Goal: Transaction & Acquisition: Purchase product/service

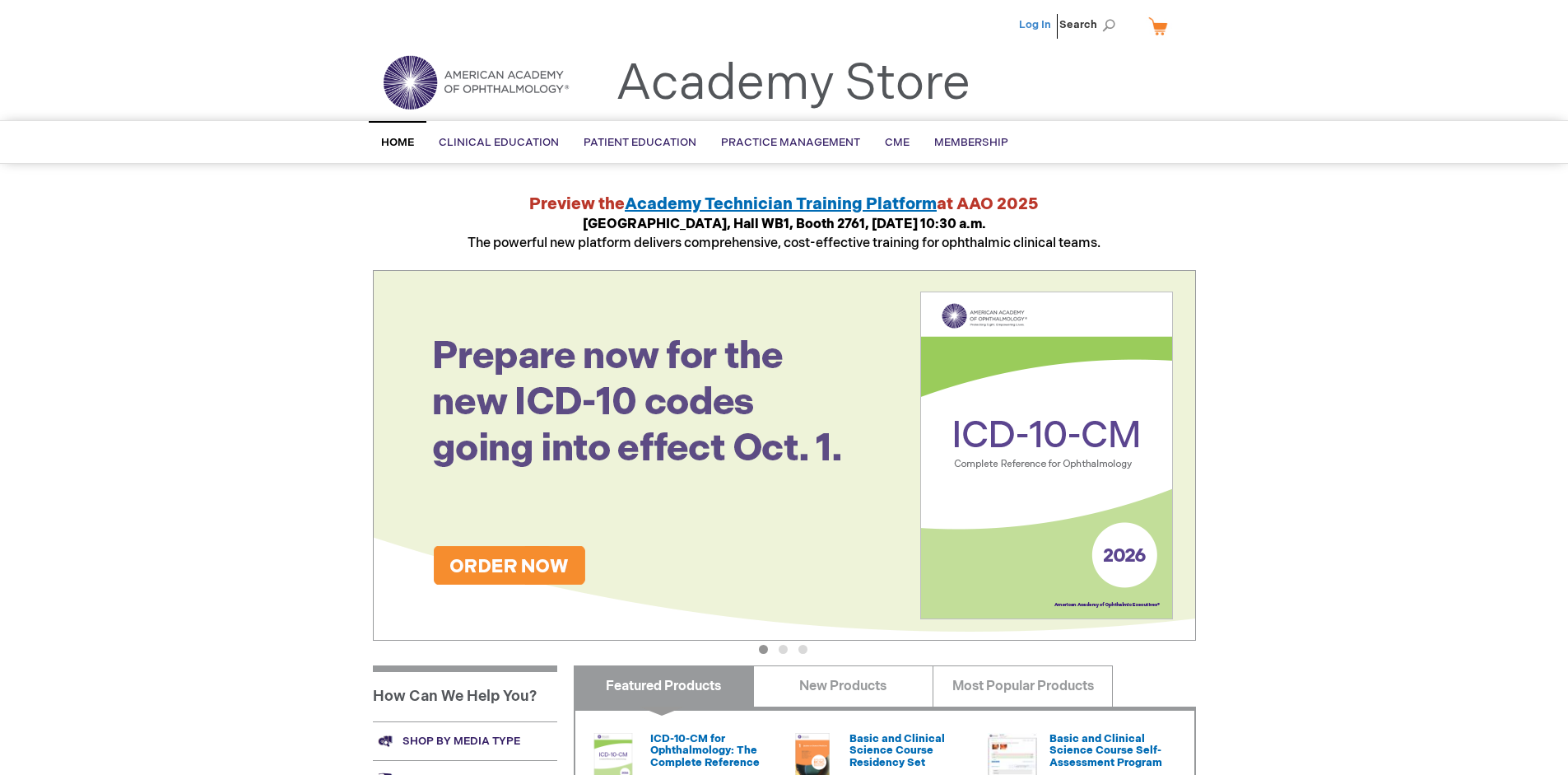
click at [1036, 25] on link "Log In" at bounding box center [1035, 25] width 32 height 13
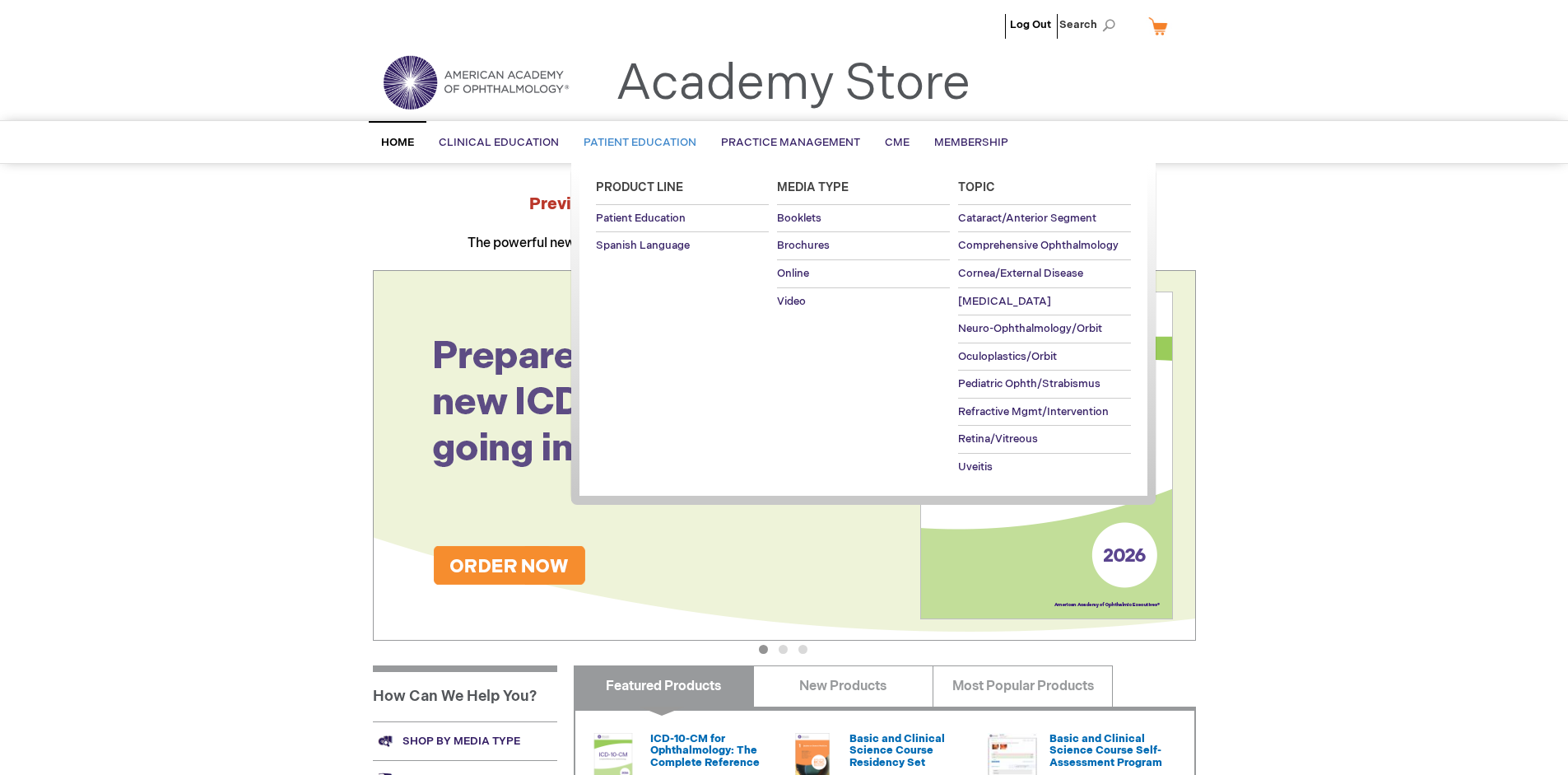
click at [635, 142] on span "Patient Education" at bounding box center [640, 142] width 113 height 13
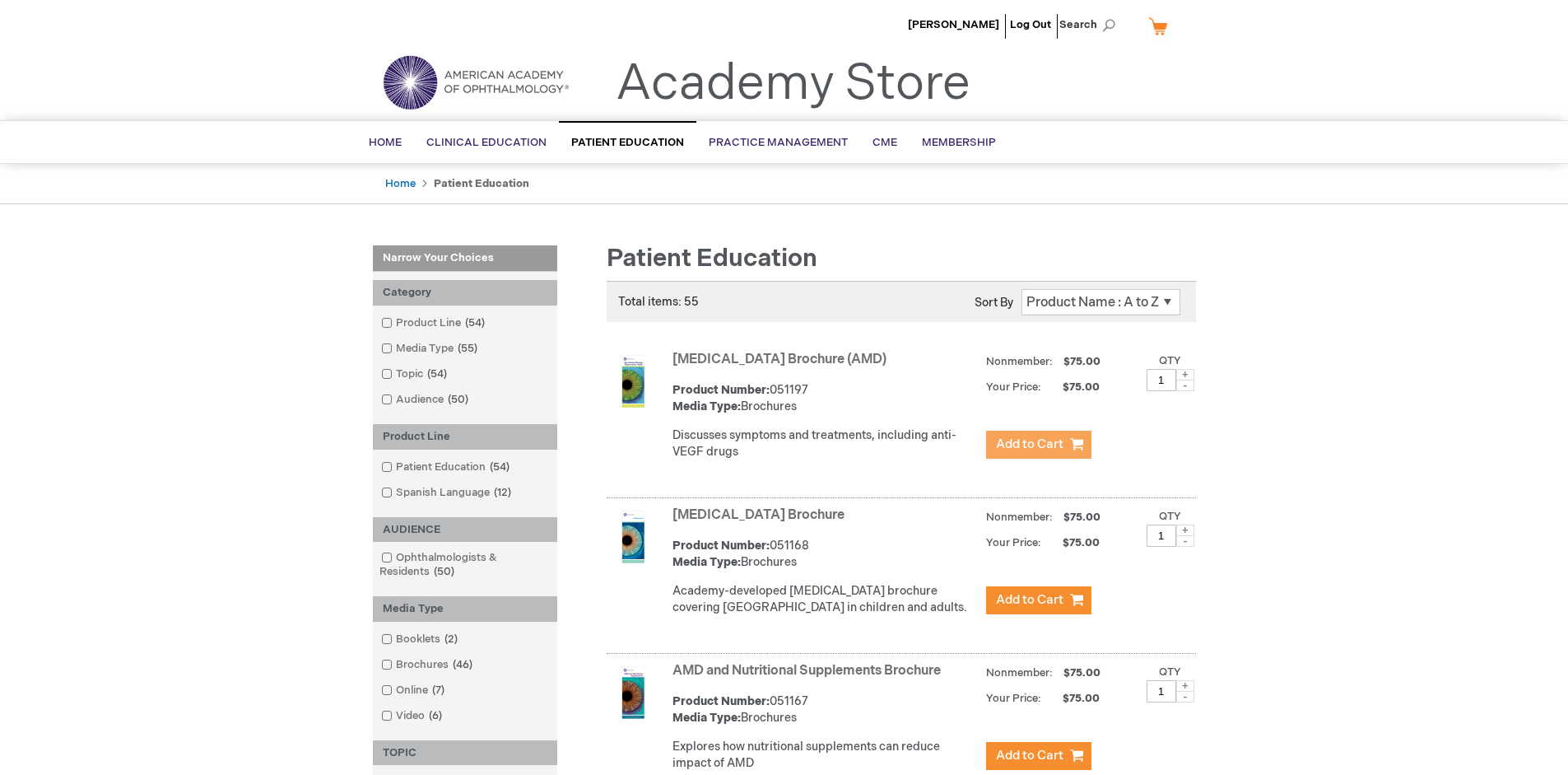
click at [1038, 445] on span "Add to Cart" at bounding box center [1030, 444] width 67 height 16
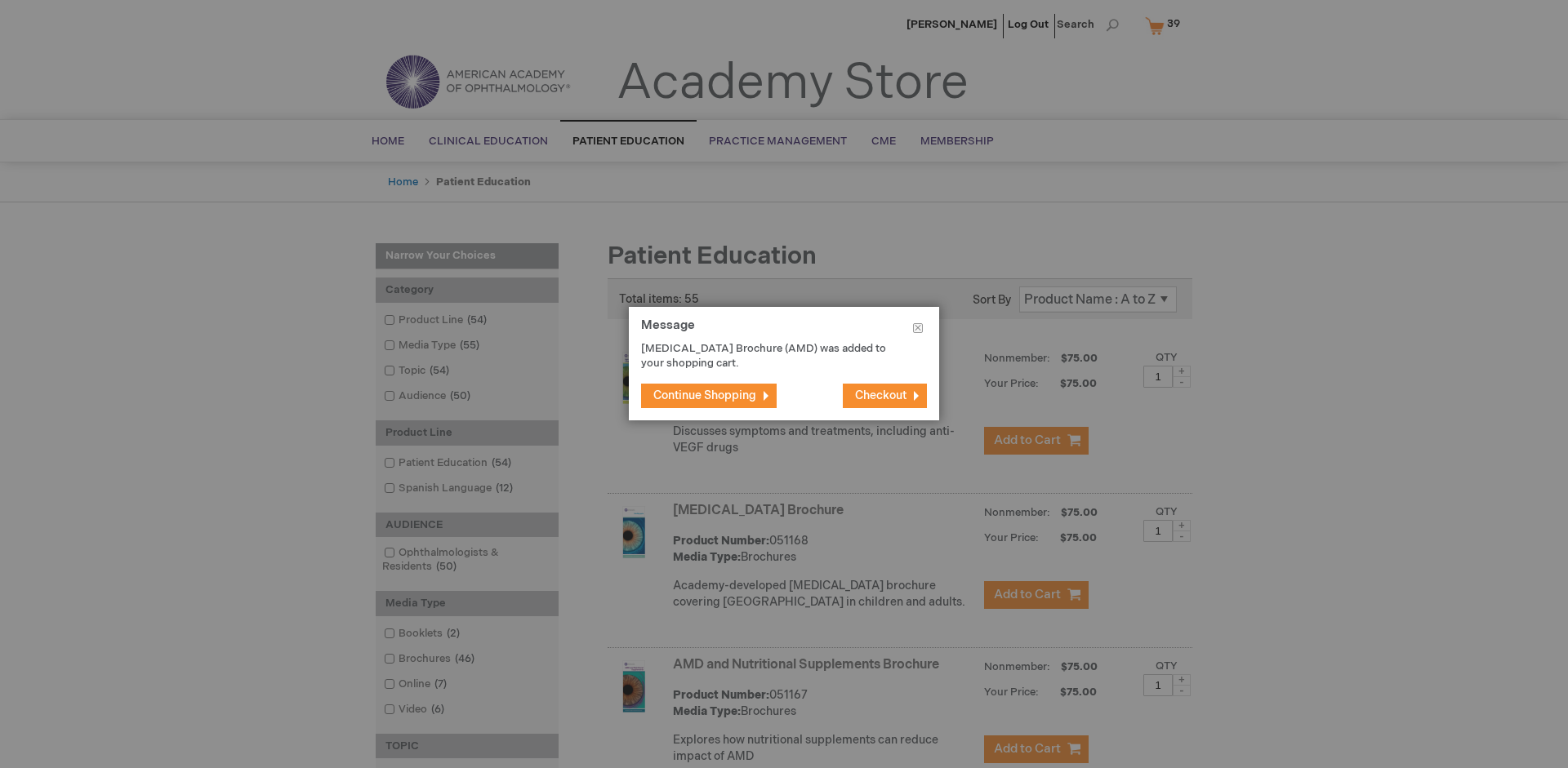
click at [705, 395] on span "Continue Shopping" at bounding box center [705, 395] width 103 height 14
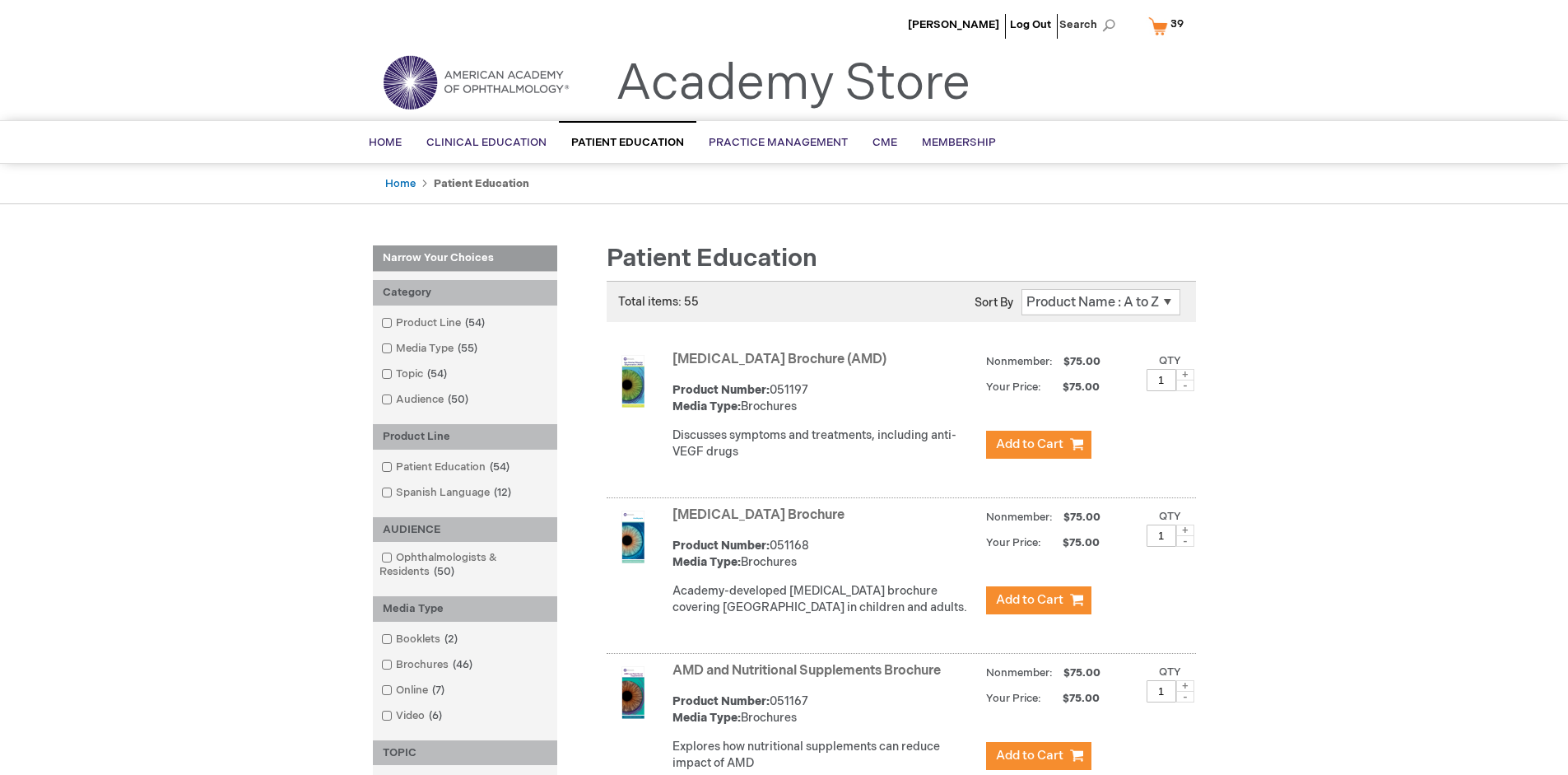
click at [810, 679] on link "AMD and Nutritional Supplements Brochure" at bounding box center [807, 670] width 268 height 16
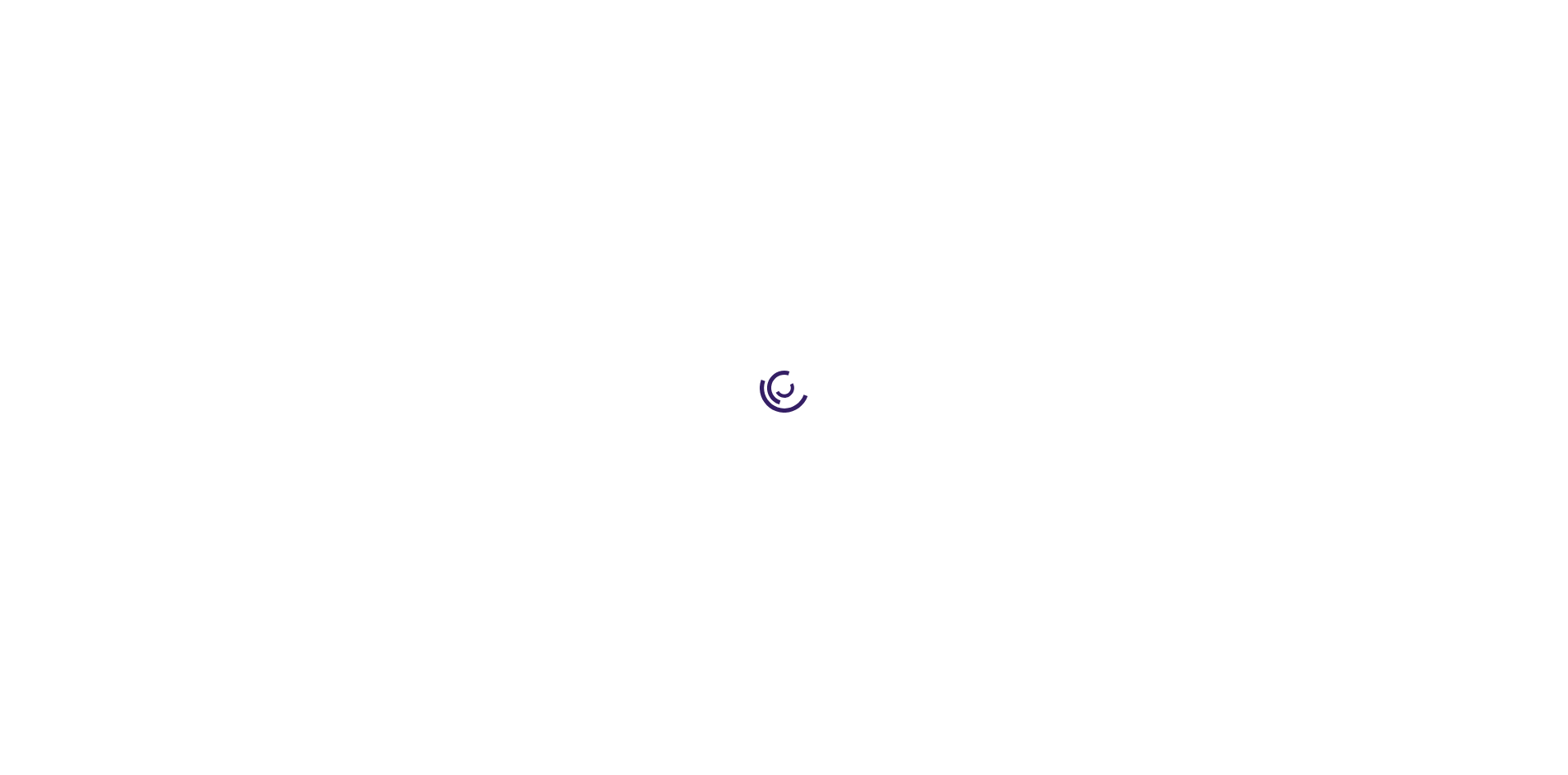
type input "1"
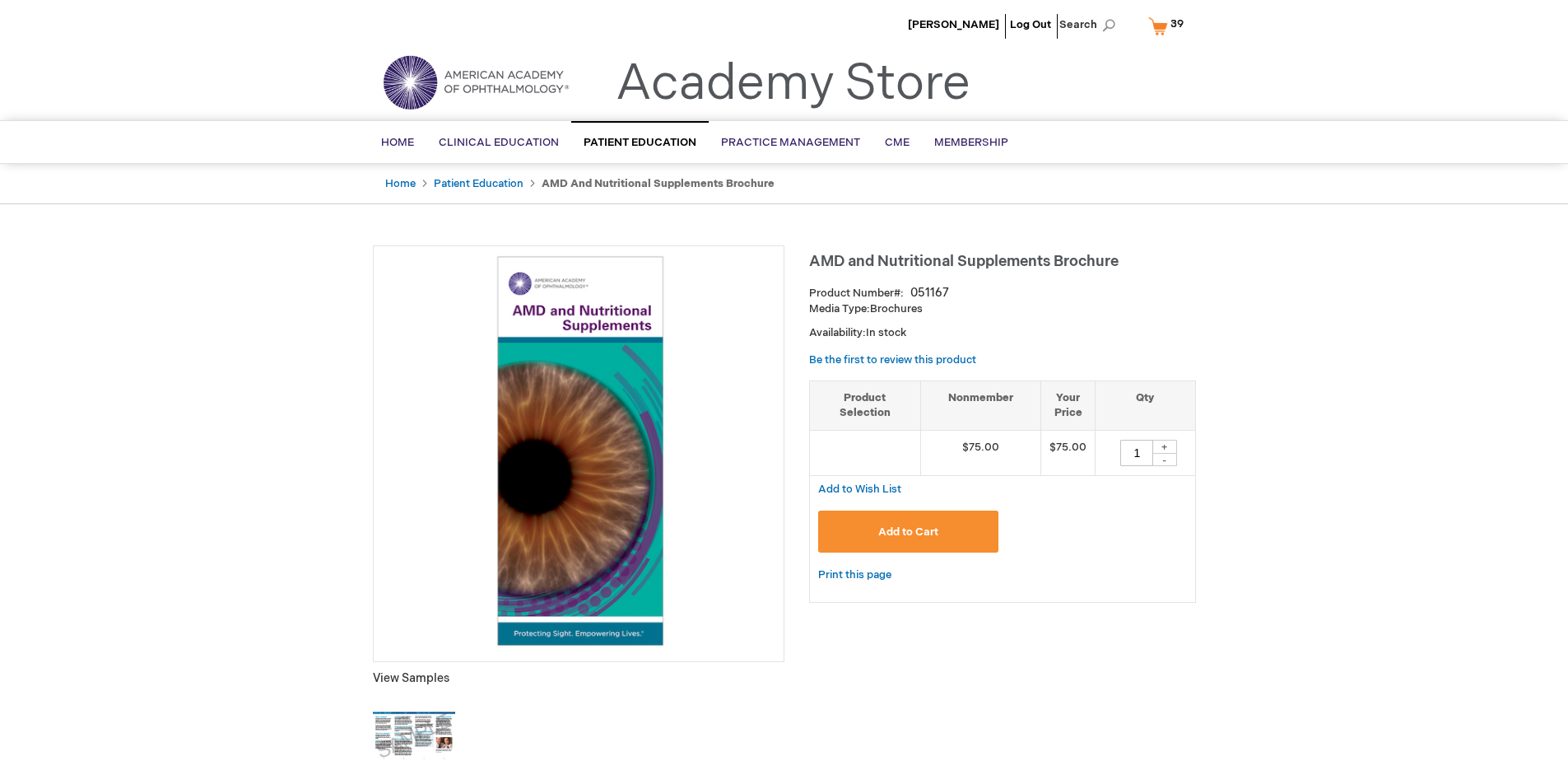
click at [908, 531] on span "Add to Cart" at bounding box center [908, 532] width 60 height 13
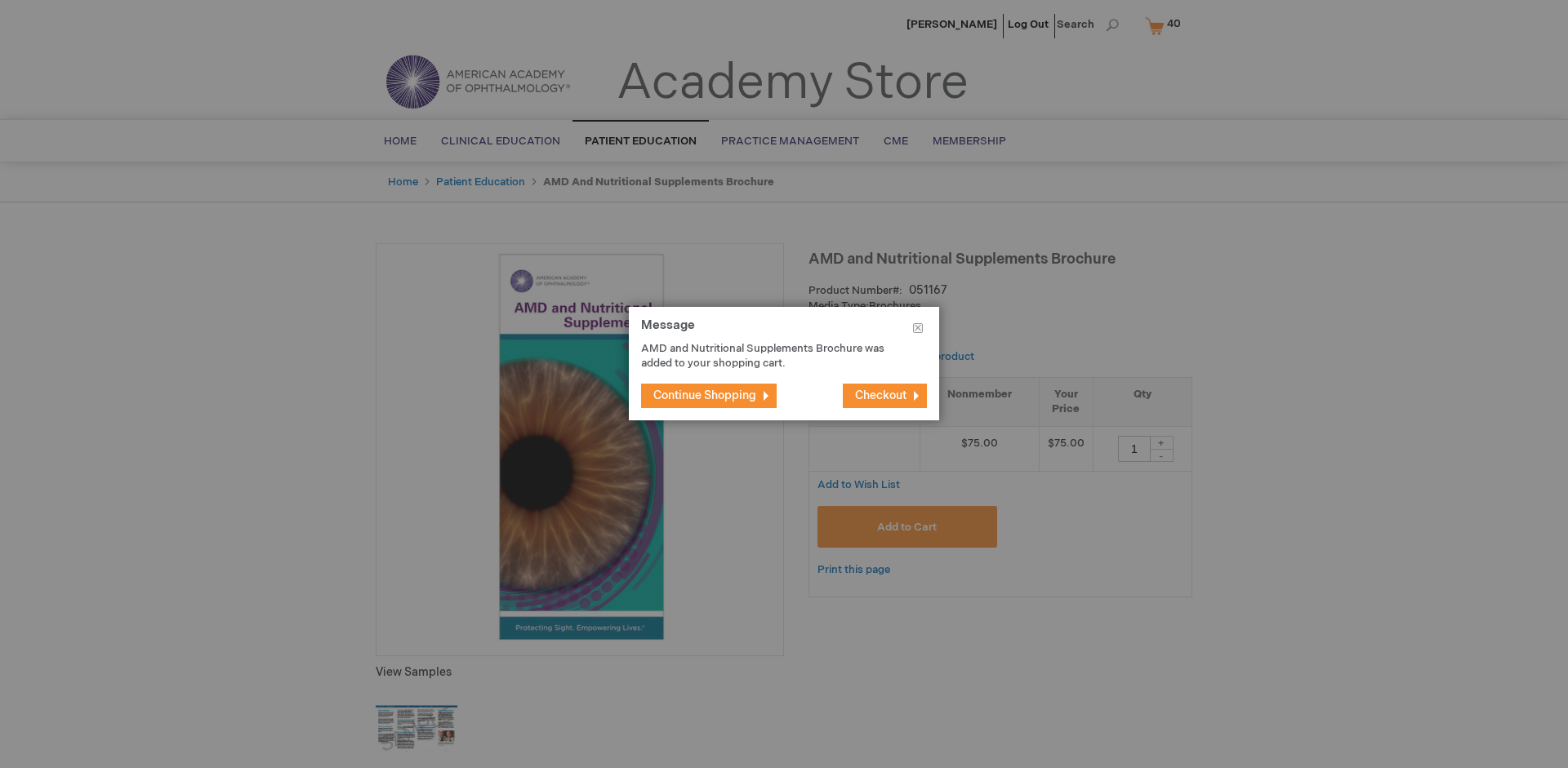
click at [705, 395] on span "Continue Shopping" at bounding box center [705, 395] width 103 height 14
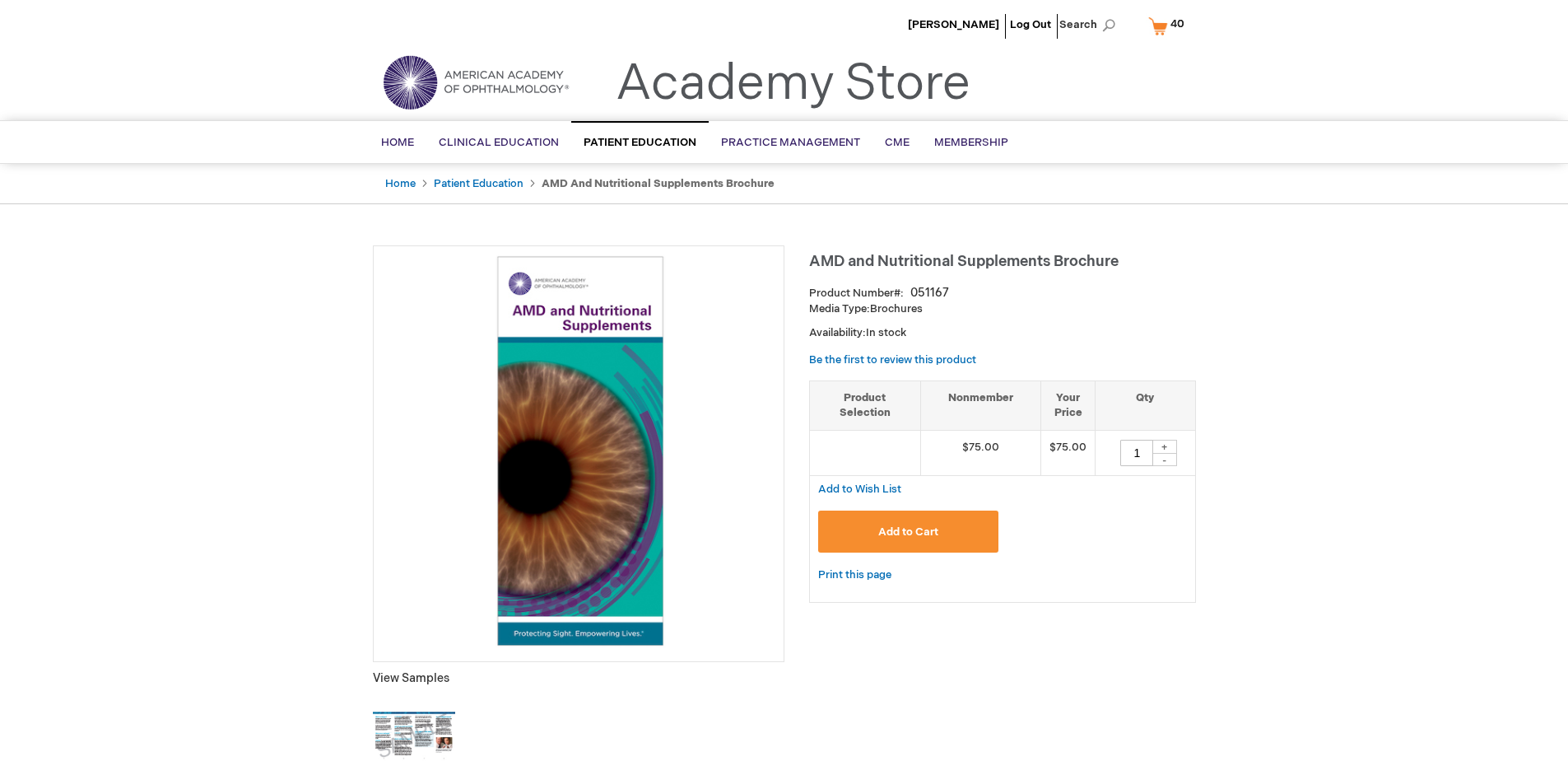
click at [1169, 26] on span "40 40 items" at bounding box center [1177, 24] width 19 height 20
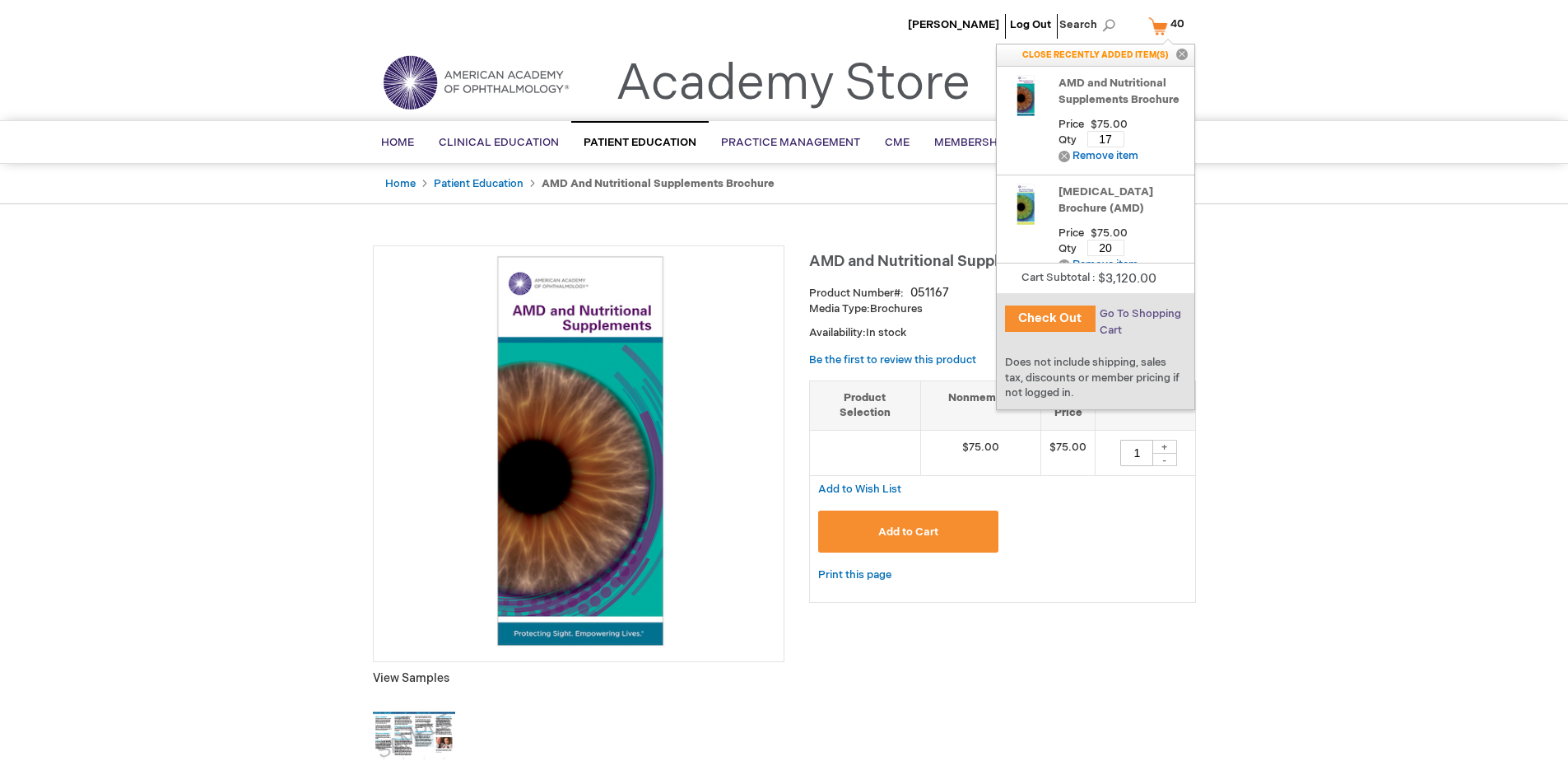
click at [1139, 314] on span "Go To Shopping Cart" at bounding box center [1140, 322] width 81 height 30
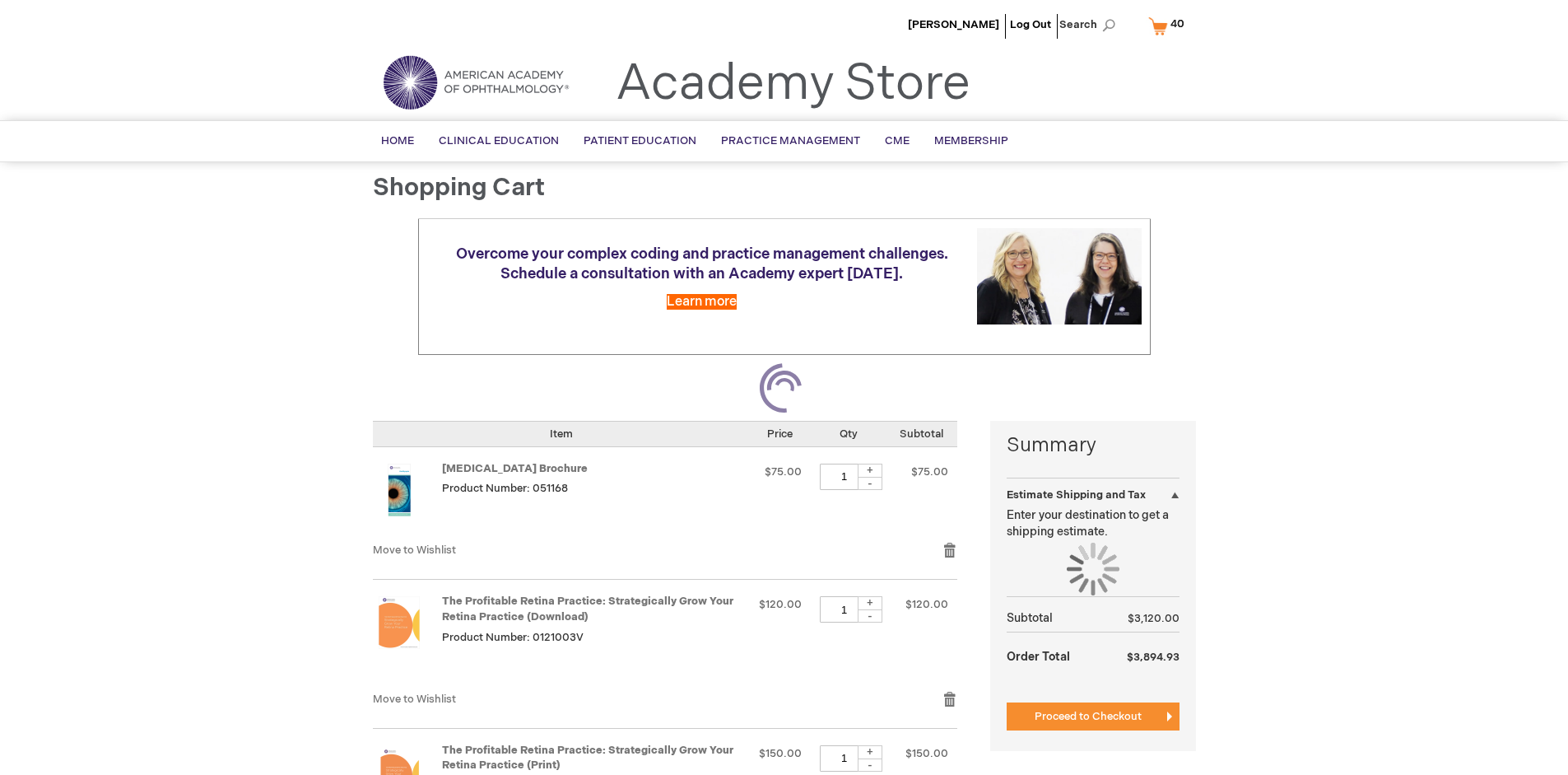
select select "US"
select select "41"
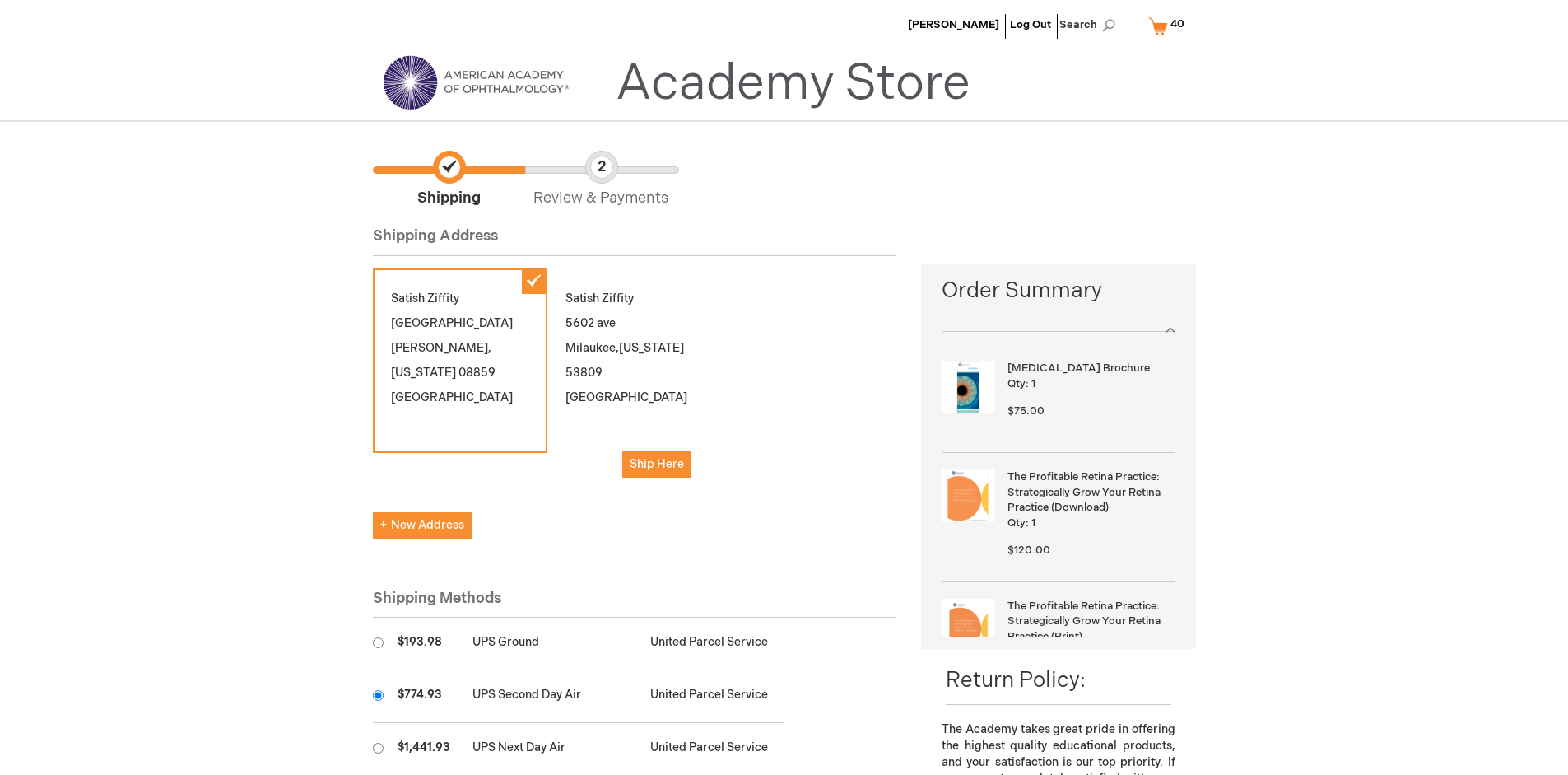
click at [378, 695] on input "radio" at bounding box center [378, 695] width 11 height 11
